Goal: Transaction & Acquisition: Purchase product/service

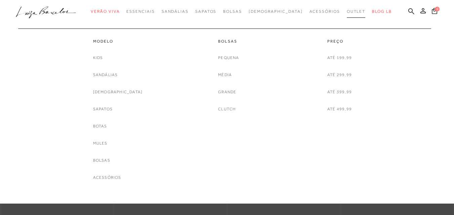
click at [347, 11] on span "Outlet" at bounding box center [356, 11] width 19 height 5
click at [107, 143] on link "Mules" at bounding box center [100, 143] width 14 height 7
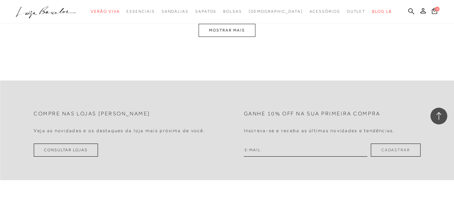
scroll to position [1266, 0]
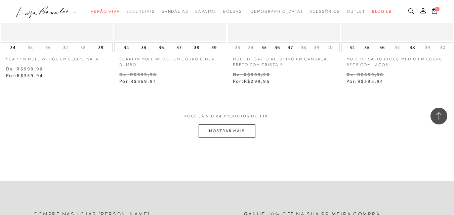
click at [237, 132] on button "MOSTRAR MAIS" at bounding box center [227, 131] width 56 height 13
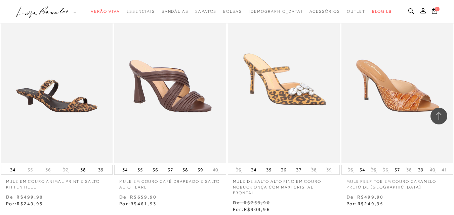
scroll to position [1824, 0]
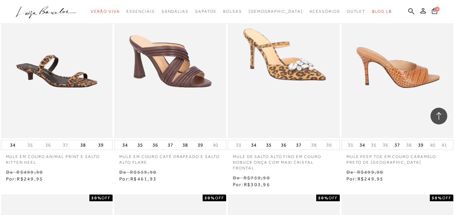
click at [388, 116] on img at bounding box center [397, 55] width 111 height 168
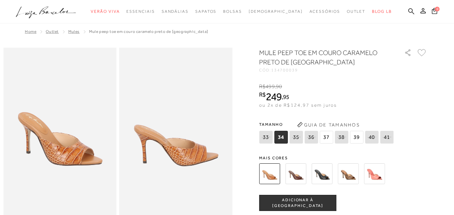
click at [300, 178] on img at bounding box center [295, 174] width 21 height 21
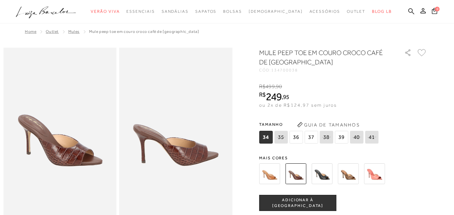
click at [323, 176] on img at bounding box center [321, 174] width 21 height 21
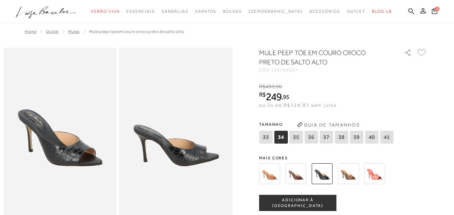
click at [355, 177] on img at bounding box center [348, 174] width 21 height 21
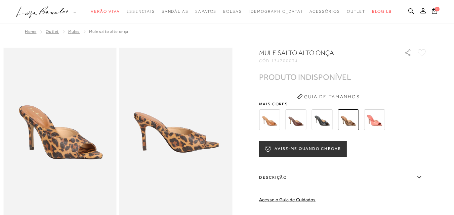
click at [380, 124] on img at bounding box center [374, 120] width 21 height 21
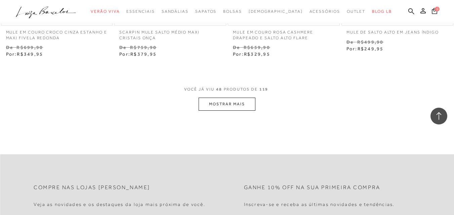
scroll to position [2614, 0]
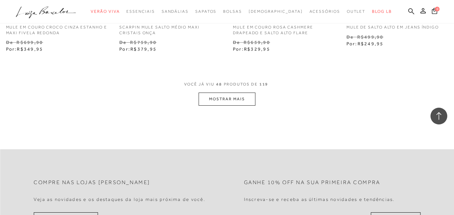
click at [237, 101] on button "MOSTRAR MAIS" at bounding box center [227, 99] width 56 height 13
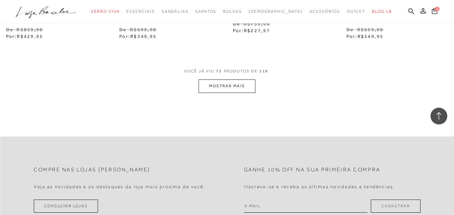
scroll to position [3865, 0]
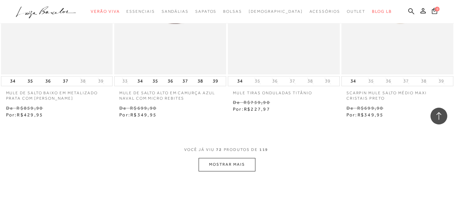
click at [231, 158] on button "MOSTRAR MAIS" at bounding box center [227, 164] width 56 height 13
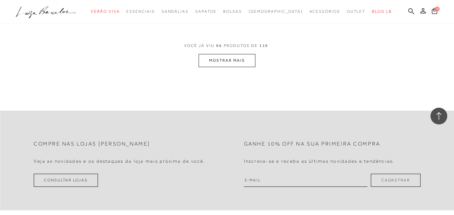
scroll to position [4580, 0]
